Goal: Task Accomplishment & Management: Use online tool/utility

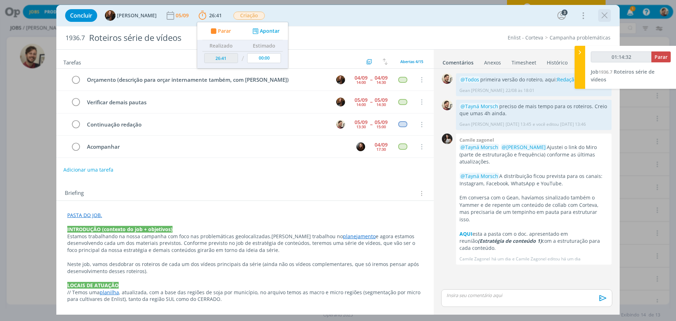
click at [606, 15] on icon "dialog" at bounding box center [604, 15] width 11 height 11
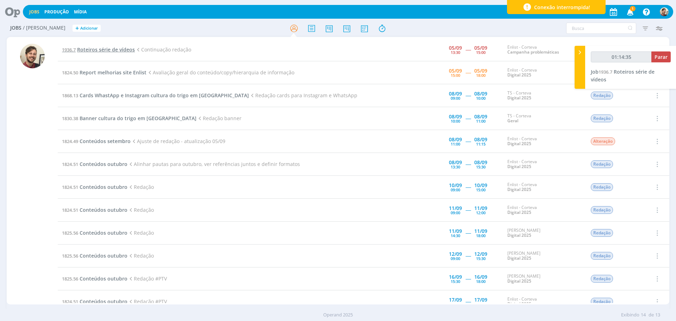
click at [122, 50] on span "Roteiros série de vídeos" at bounding box center [106, 49] width 58 height 7
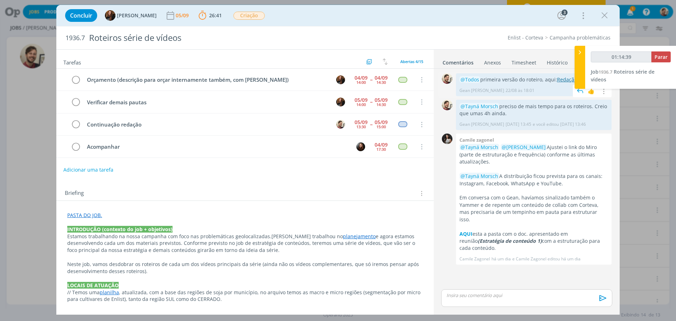
click at [563, 82] on link "Redação" at bounding box center [567, 79] width 20 height 7
click at [454, 305] on div "dialog" at bounding box center [526, 298] width 171 height 18
type input "01:16:06"
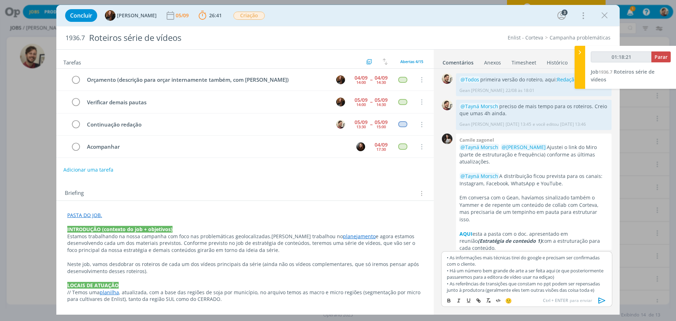
scroll to position [32, 0]
click at [547, 292] on p "• As referências de transições que constam no ppt podem ser repensadas junto à …" at bounding box center [527, 283] width 160 height 19
drag, startPoint x: 458, startPoint y: 288, endPoint x: 447, endPoint y: 270, distance: 20.7
click at [447, 270] on div "﻿ @ Todos ﻿ é com muita alegria (depois de um bom tempo trabalhando nisso) que …" at bounding box center [526, 272] width 171 height 42
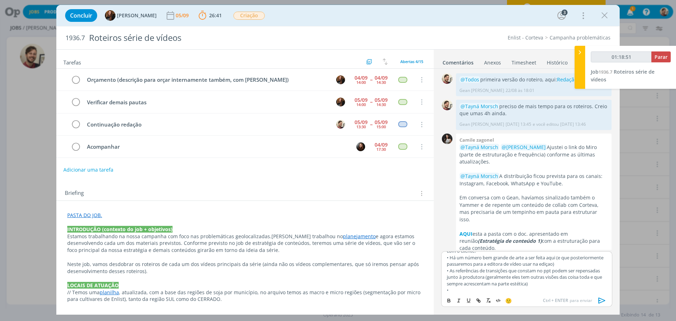
click at [566, 266] on p "• Há um número bem grande de arte a ser feita aqui (e que posteriormente passar…" at bounding box center [527, 260] width 160 height 13
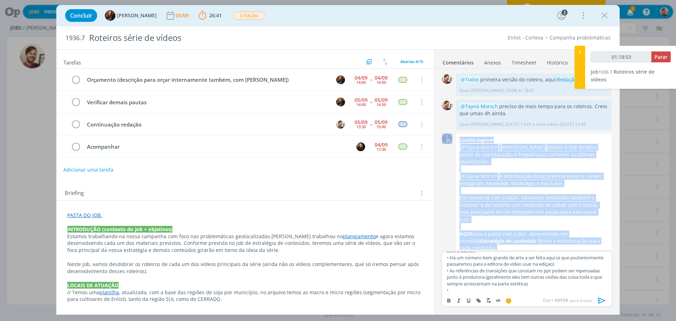
drag, startPoint x: 566, startPoint y: 264, endPoint x: 570, endPoint y: 250, distance: 14.2
click at [570, 250] on div "0 @Todos primeira versão do roteiro, aqui: Redação Gean [PERSON_NAME] [DATE] 18…" at bounding box center [526, 191] width 177 height 244
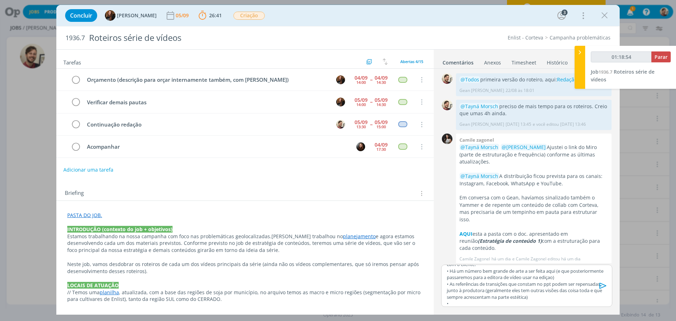
click at [569, 276] on p "• Há um número bem grande de arte a ser feita aqui (e que posteriormente passar…" at bounding box center [527, 274] width 160 height 13
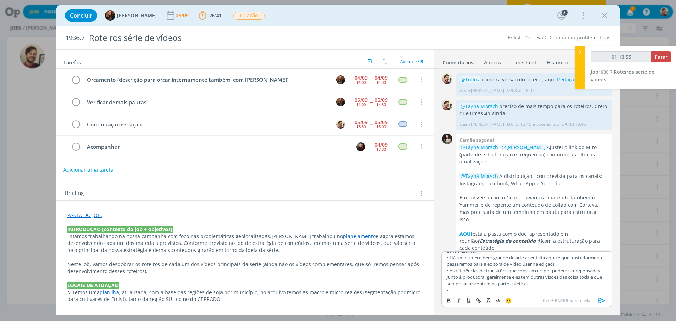
click at [564, 264] on p "• Há um número bem grande de arte a ser feita aqui (e que posteriormente passar…" at bounding box center [527, 260] width 160 height 13
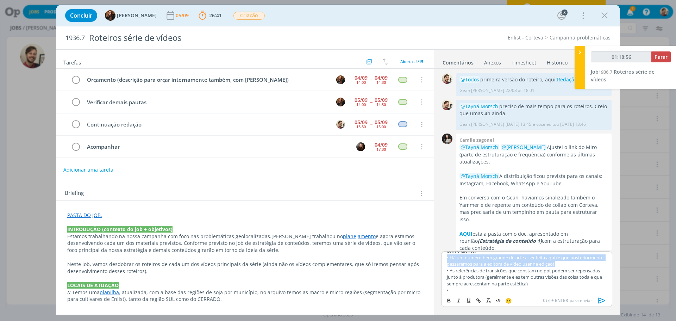
click at [564, 264] on p "• Há um número bem grande de arte a ser feita aqui (e que posteriormente passar…" at bounding box center [527, 260] width 160 height 13
click at [566, 264] on p "• Há um número bem grande de arte a ser feita aqui (e que posteriormente passar…" at bounding box center [527, 260] width 160 height 13
drag, startPoint x: 468, startPoint y: 289, endPoint x: 446, endPoint y: 269, distance: 29.2
click at [446, 269] on div "﻿ @ Todos ﻿ é com muita alegria (depois de um bom tempo trabalhando nisso) que …" at bounding box center [526, 272] width 171 height 42
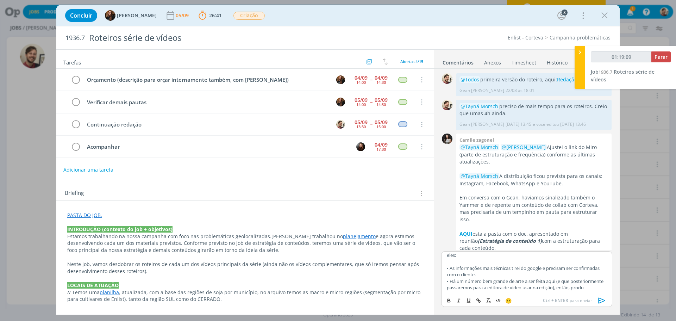
scroll to position [21, 0]
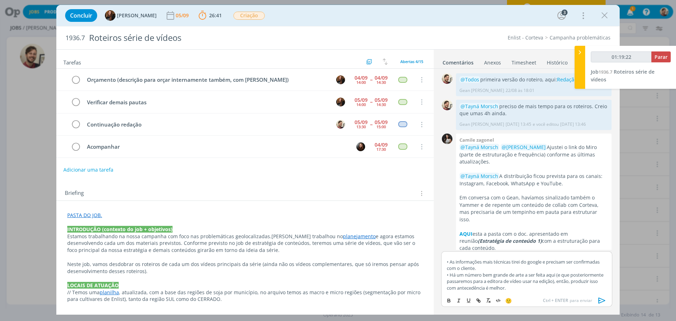
click at [503, 266] on p "• As informações mais técnicas tirei do google e precisam ser confirmadas com o…" at bounding box center [527, 264] width 160 height 13
click at [490, 264] on p "﻿ @ Todos ﻿ é com muita alegria (depois de um bom tempo trabalhando nisso) que …" at bounding box center [527, 263] width 160 height 19
click at [510, 273] on p "﻿ @ Todos ﻿ é com muita alegria (depois de um bom tempo trabalhando nisso) que …" at bounding box center [527, 263] width 160 height 19
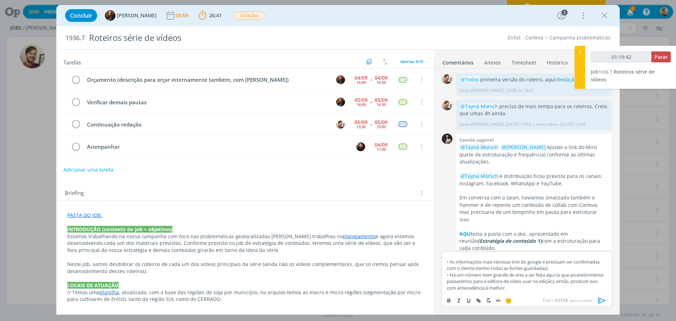
click at [535, 288] on p "• Há um número bem grande de arte a ser feita aqui (e que posteriormente passar…" at bounding box center [527, 280] width 160 height 19
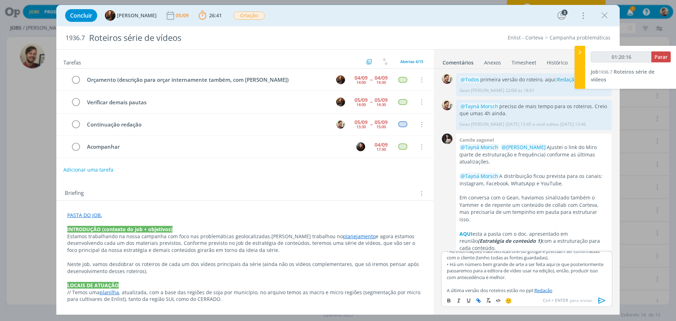
click at [599, 298] on icon "dialog" at bounding box center [601, 300] width 7 height 6
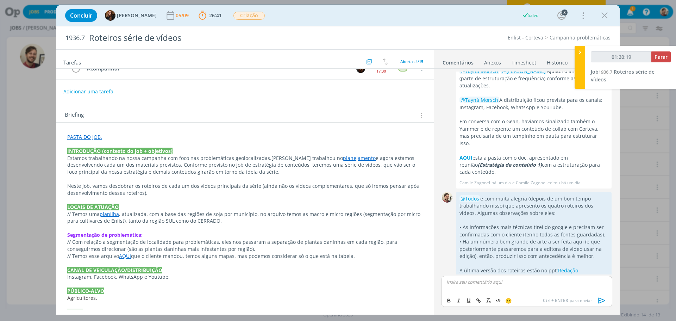
scroll to position [0, 0]
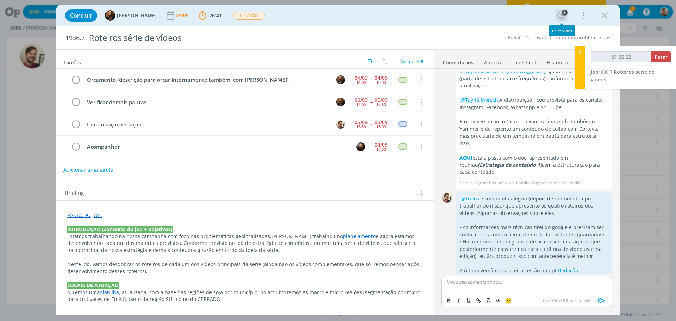
click at [565, 14] on div "3" at bounding box center [565, 13] width 6 height 6
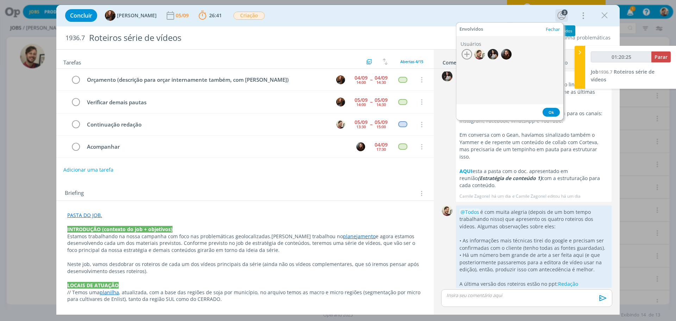
click at [565, 14] on div "3" at bounding box center [565, 13] width 6 height 6
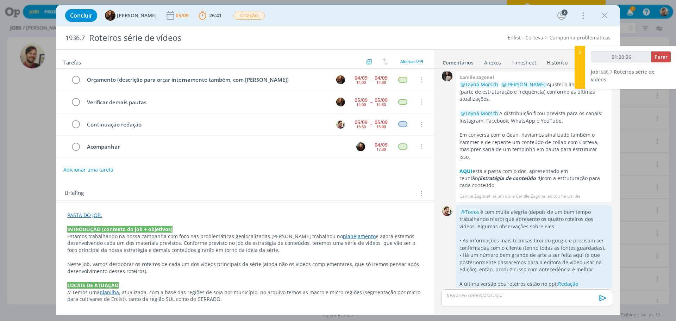
type input "01:20:27"
click at [659, 58] on span "Parar" at bounding box center [660, 57] width 13 height 7
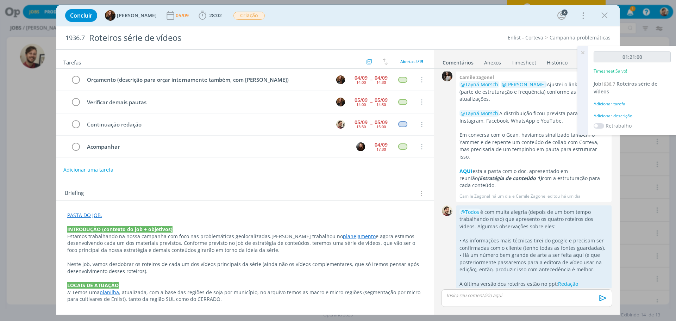
click at [606, 118] on div "Adicionar descrição" at bounding box center [632, 116] width 77 height 6
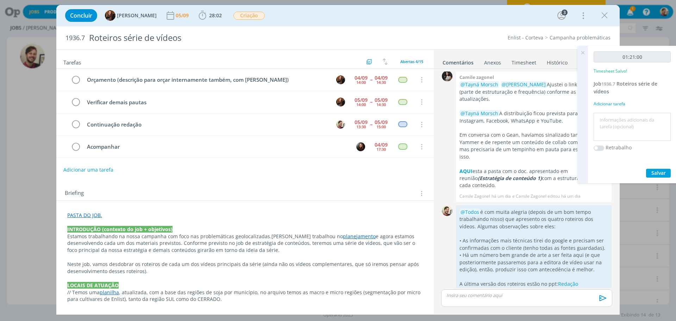
click at [606, 119] on textarea at bounding box center [632, 126] width 74 height 25
type textarea "redação"
click at [653, 171] on span "Salvar" at bounding box center [658, 172] width 14 height 7
click at [582, 52] on icon at bounding box center [582, 53] width 13 height 14
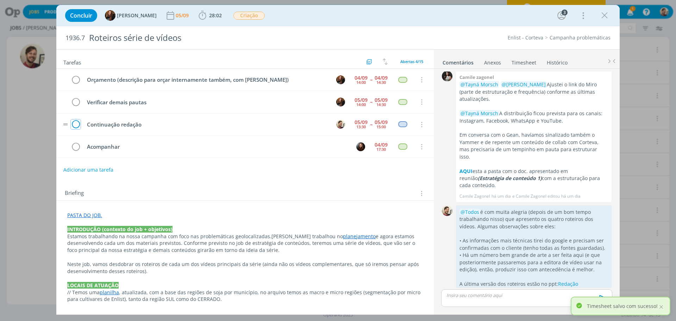
click at [77, 124] on icon "dialog" at bounding box center [76, 124] width 10 height 11
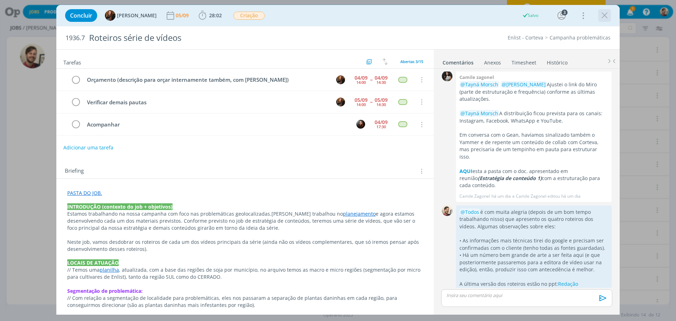
click at [602, 15] on icon "dialog" at bounding box center [604, 15] width 11 height 11
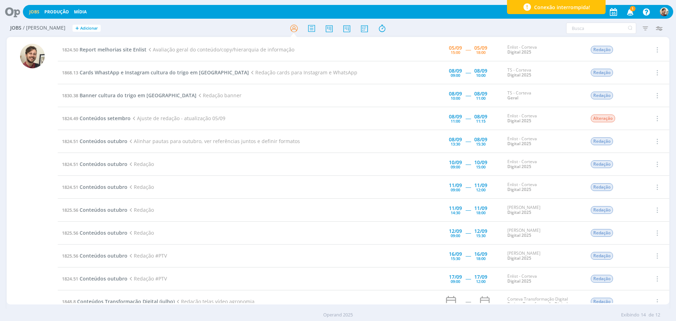
click at [628, 13] on icon "button" at bounding box center [630, 12] width 12 height 12
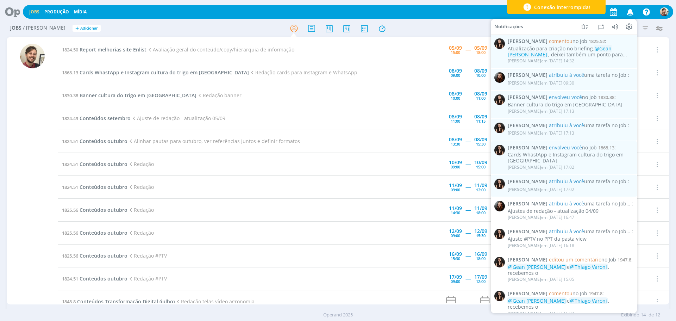
click at [631, 9] on icon "button" at bounding box center [630, 12] width 12 height 12
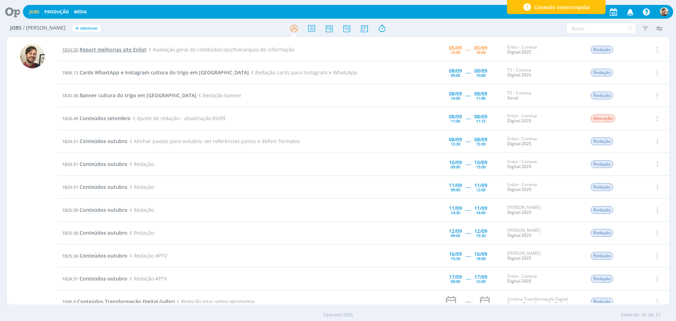
click at [96, 47] on span "Report melhorias site Enlist" at bounding box center [113, 49] width 67 height 7
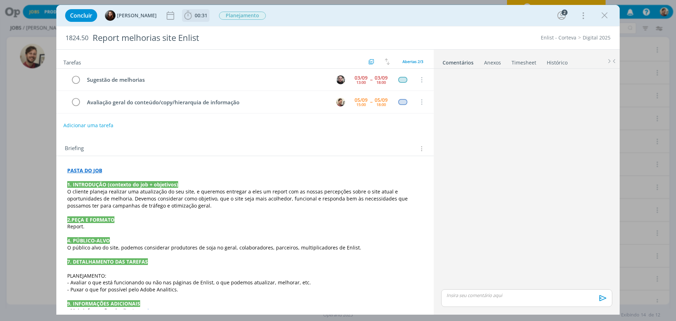
click at [199, 19] on span "00:31" at bounding box center [196, 15] width 26 height 11
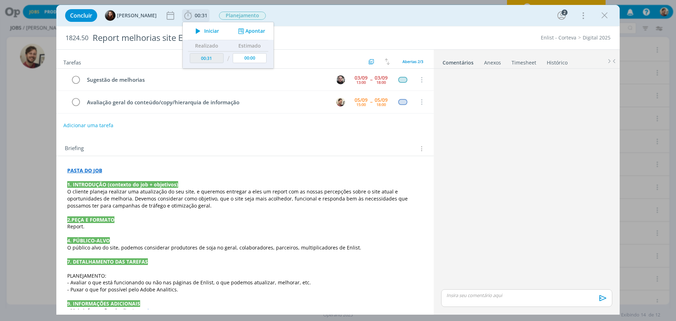
click at [206, 31] on span "Iniciar" at bounding box center [211, 31] width 15 height 5
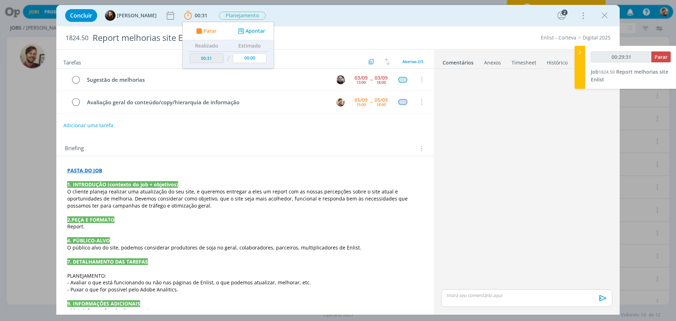
click at [95, 169] on strong "PASTA DO JOB" at bounding box center [84, 170] width 35 height 7
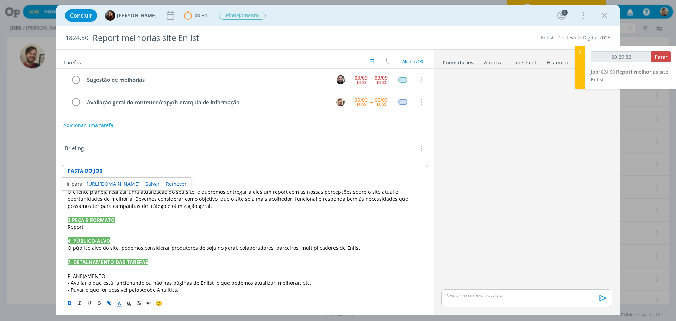
click at [106, 183] on link "[URL][DOMAIN_NAME]" at bounding box center [113, 183] width 53 height 9
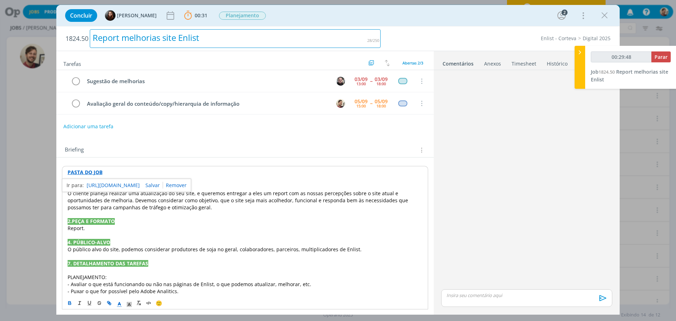
click at [148, 33] on div "Report melhorias site Enlist" at bounding box center [235, 38] width 291 height 19
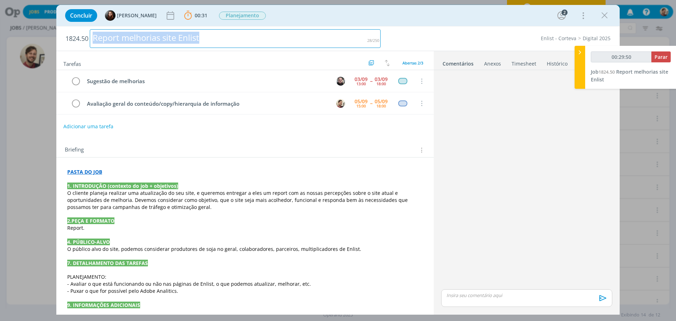
drag, startPoint x: 245, startPoint y: 49, endPoint x: 94, endPoint y: 44, distance: 150.4
click at [94, 44] on h2 "1824.50 Report melhorias site Enlist" at bounding box center [222, 38] width 315 height 24
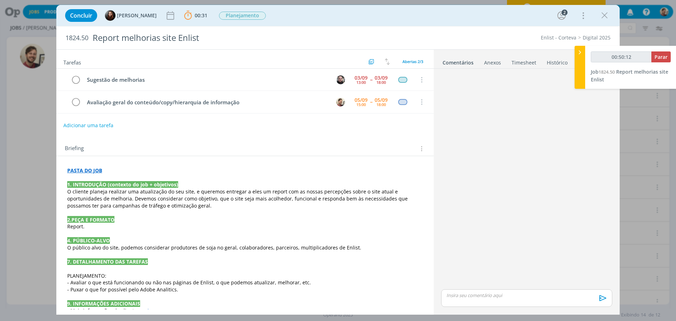
click at [279, 145] on div "Briefing Briefings Predefinidos Versões do Briefing Ver Briefing do Projeto" at bounding box center [244, 146] width 377 height 19
click at [658, 58] on span "Parar" at bounding box center [660, 57] width 13 height 7
type input "00:54:00"
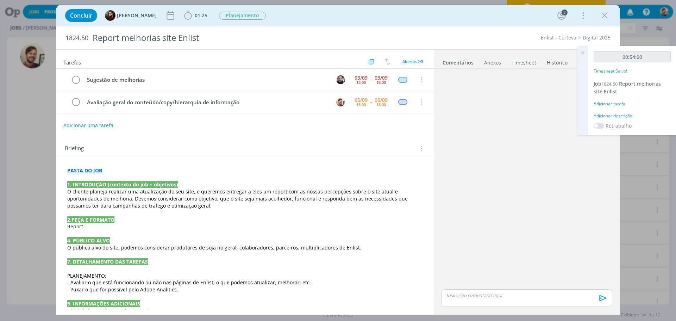
click at [625, 114] on div "Adicionar descrição" at bounding box center [632, 116] width 77 height 6
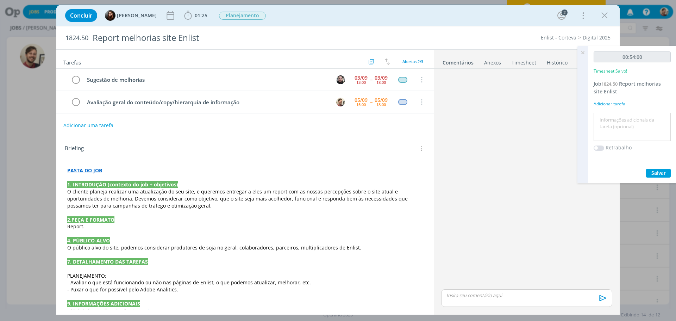
click at [625, 114] on textarea at bounding box center [632, 126] width 74 height 25
type textarea "revisão site"
click at [656, 173] on span "Salvar" at bounding box center [658, 172] width 14 height 7
